Goal: Find specific page/section

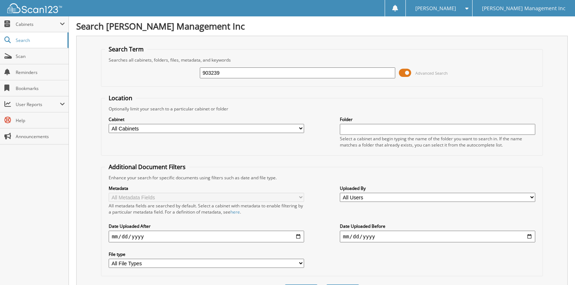
type input "903239"
click at [31, 40] on span "Search" at bounding box center [40, 40] width 48 height 6
